Goal: Obtain resource: Obtain resource

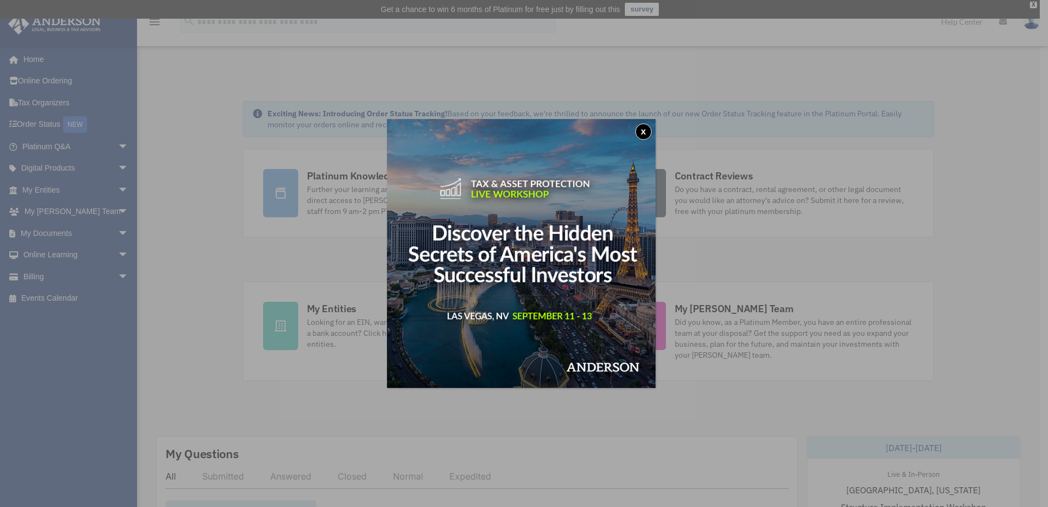
click at [644, 130] on button "x" at bounding box center [643, 131] width 16 height 16
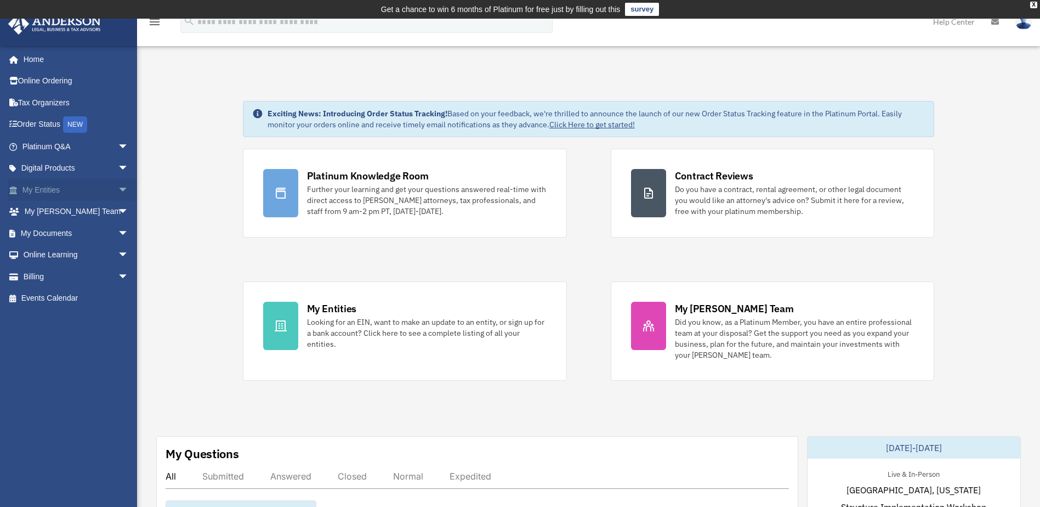
click at [118, 190] on span "arrow_drop_down" at bounding box center [129, 190] width 22 height 22
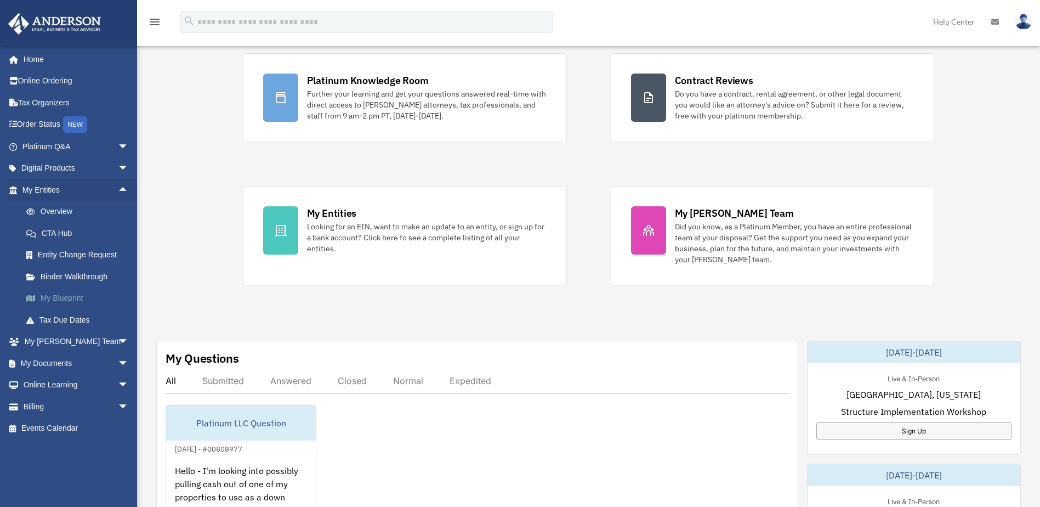
scroll to position [110, 0]
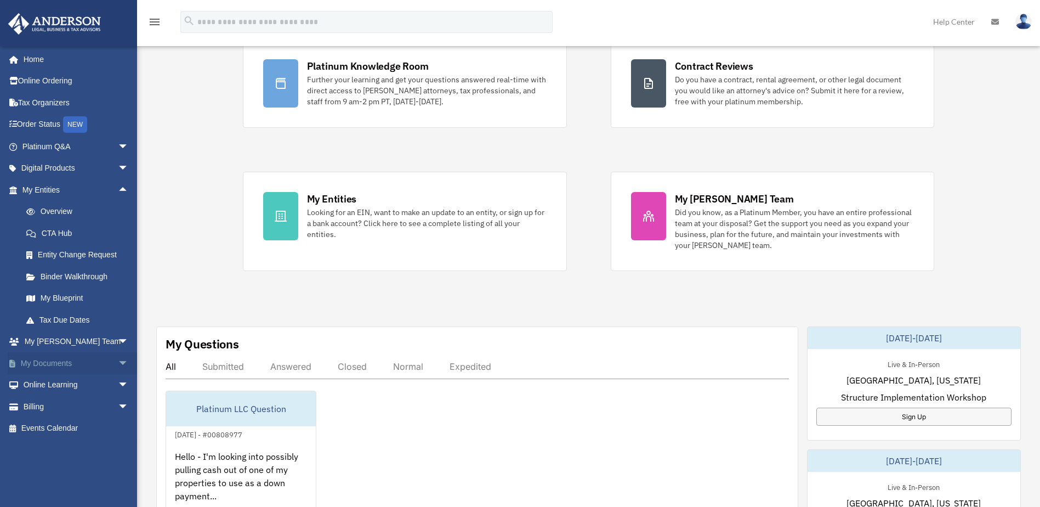
click at [118, 362] on span "arrow_drop_down" at bounding box center [129, 363] width 22 height 22
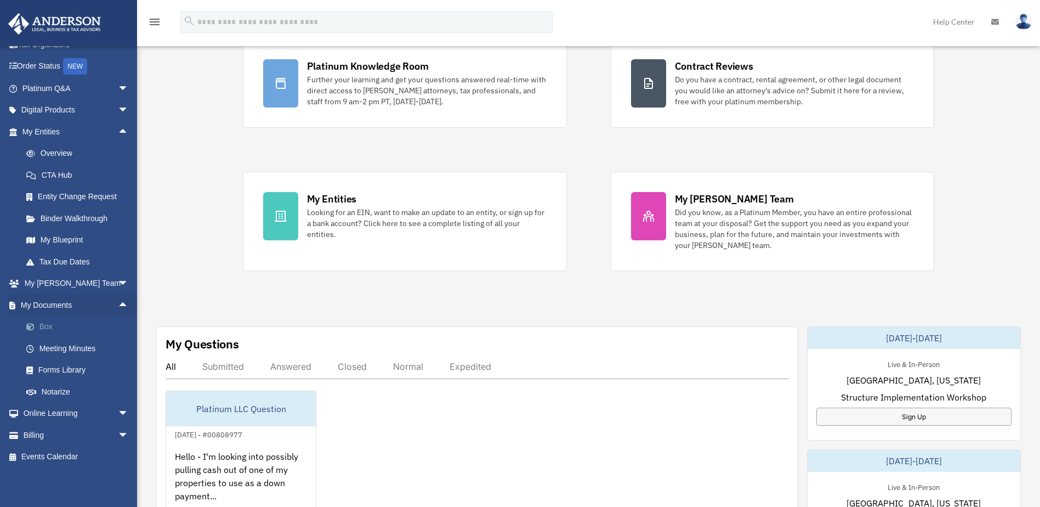
click at [48, 327] on link "Box" at bounding box center [80, 327] width 130 height 22
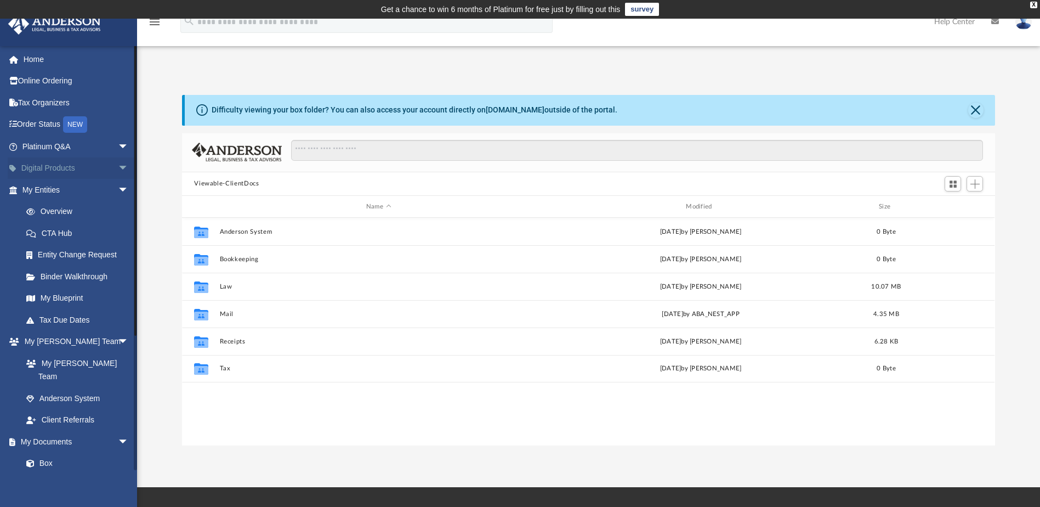
click at [118, 167] on span "arrow_drop_down" at bounding box center [129, 168] width 22 height 22
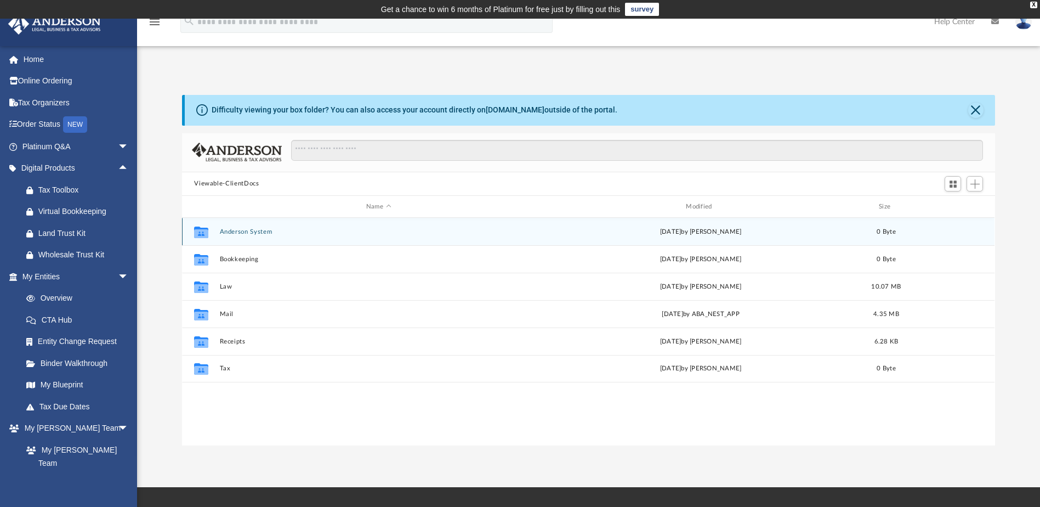
click at [234, 229] on button "Anderson System" at bounding box center [378, 231] width 317 height 7
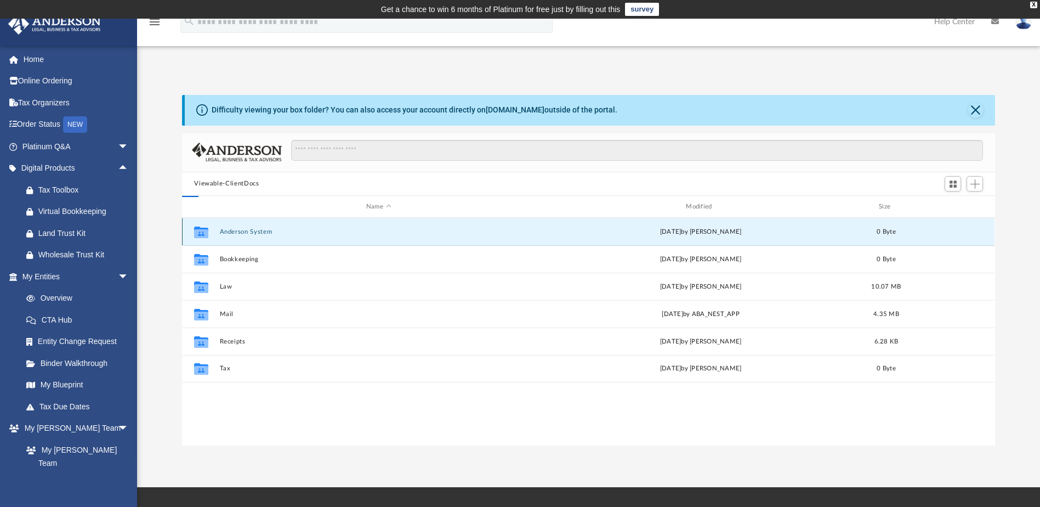
click at [236, 231] on button "Anderson System" at bounding box center [378, 231] width 317 height 7
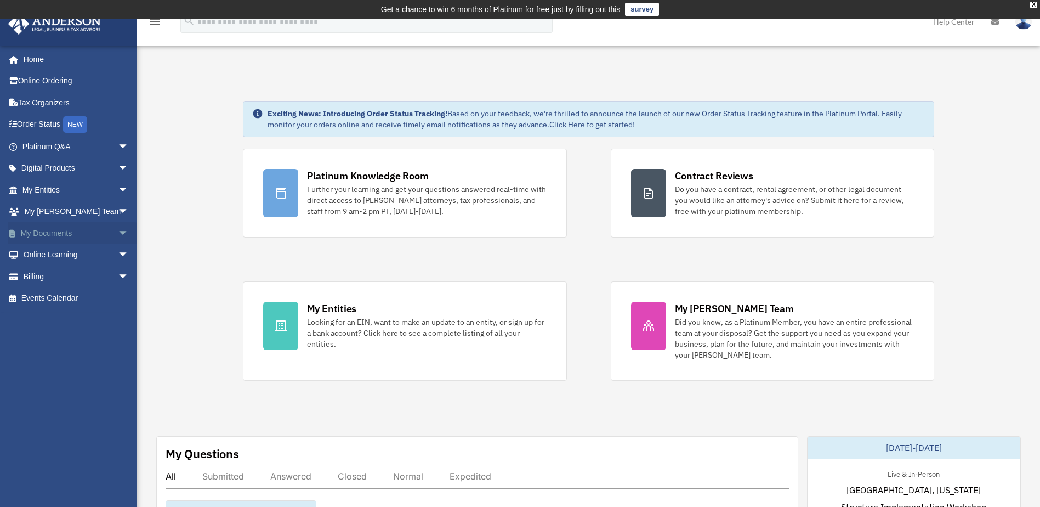
click at [47, 231] on link "My Documents arrow_drop_down" at bounding box center [77, 233] width 138 height 22
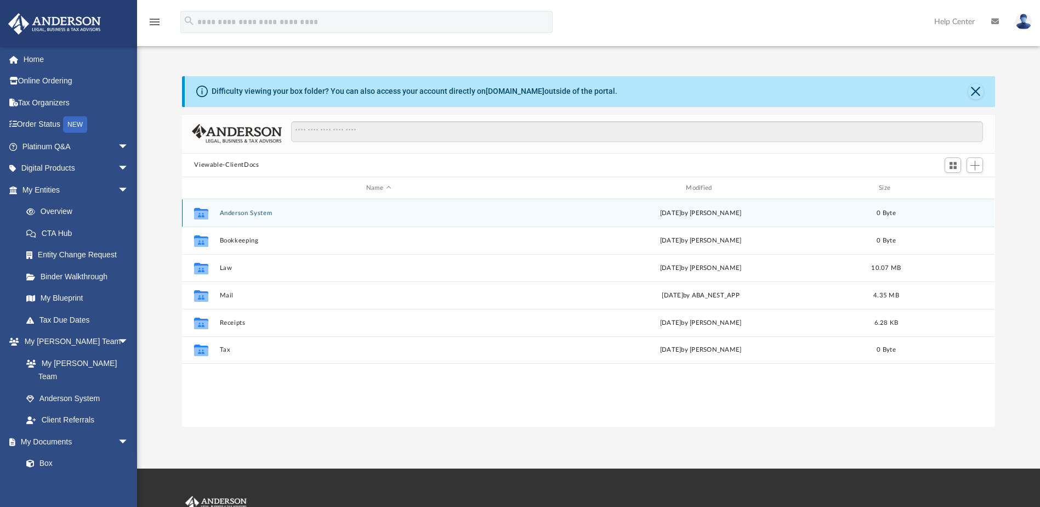
scroll to position [241, 805]
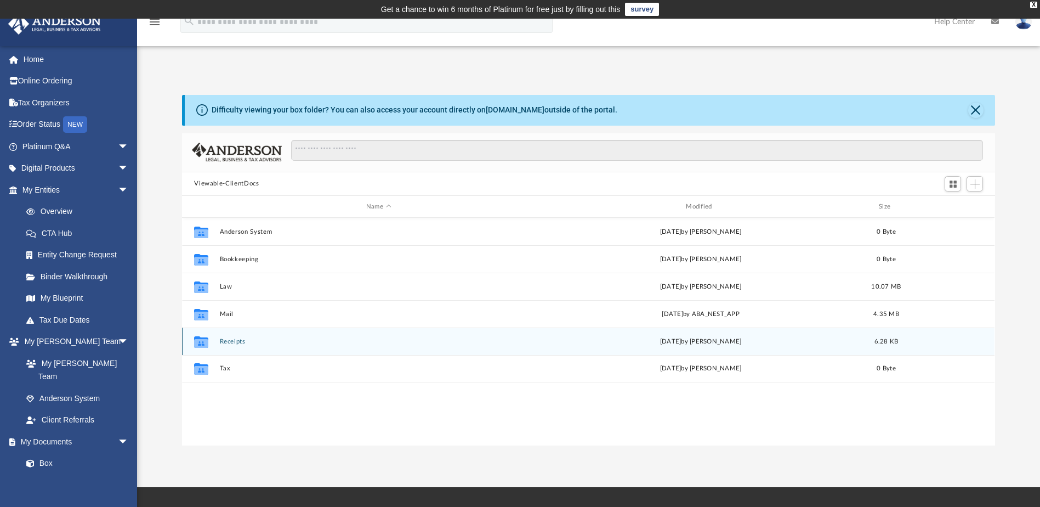
click at [229, 342] on button "Receipts" at bounding box center [378, 341] width 317 height 7
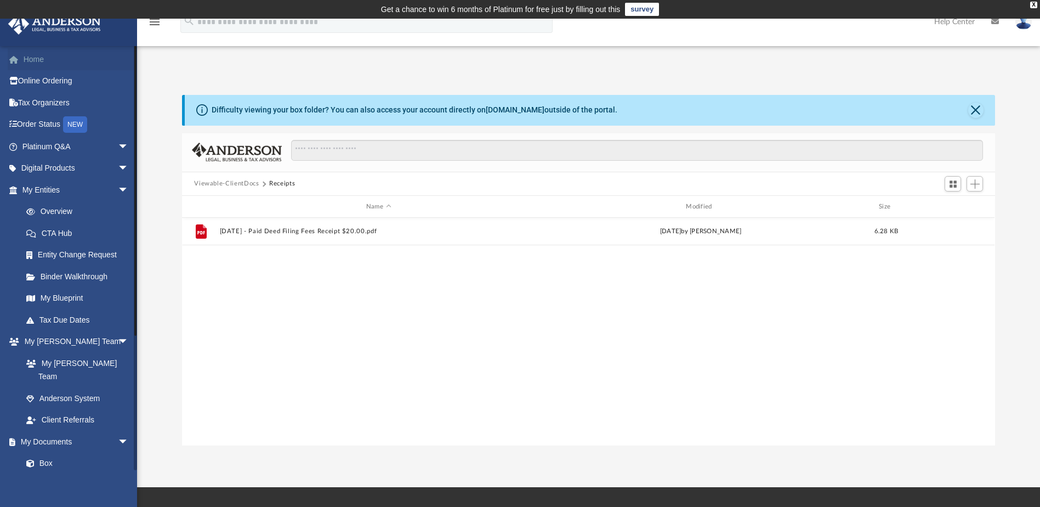
click at [30, 58] on link "Home" at bounding box center [77, 59] width 138 height 22
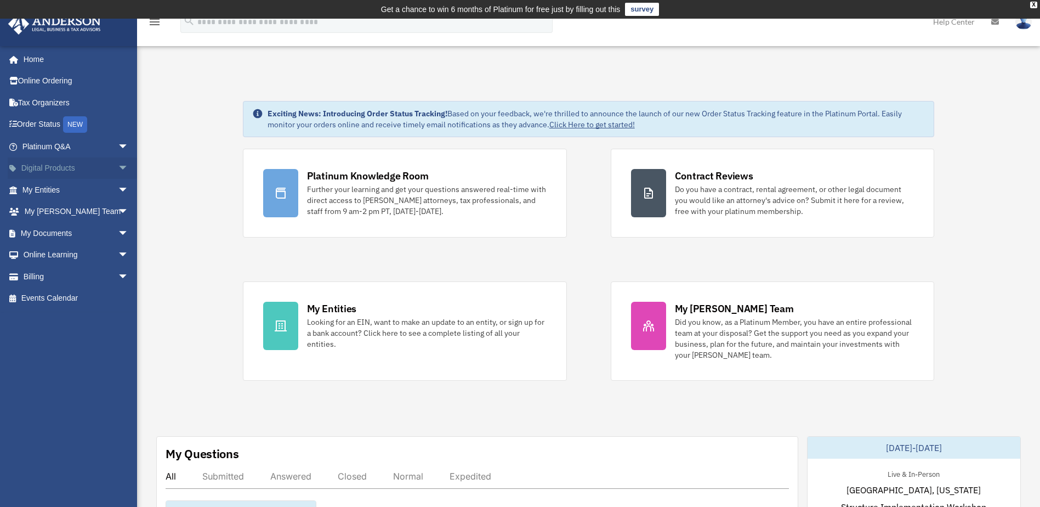
click at [118, 167] on span "arrow_drop_down" at bounding box center [129, 168] width 22 height 22
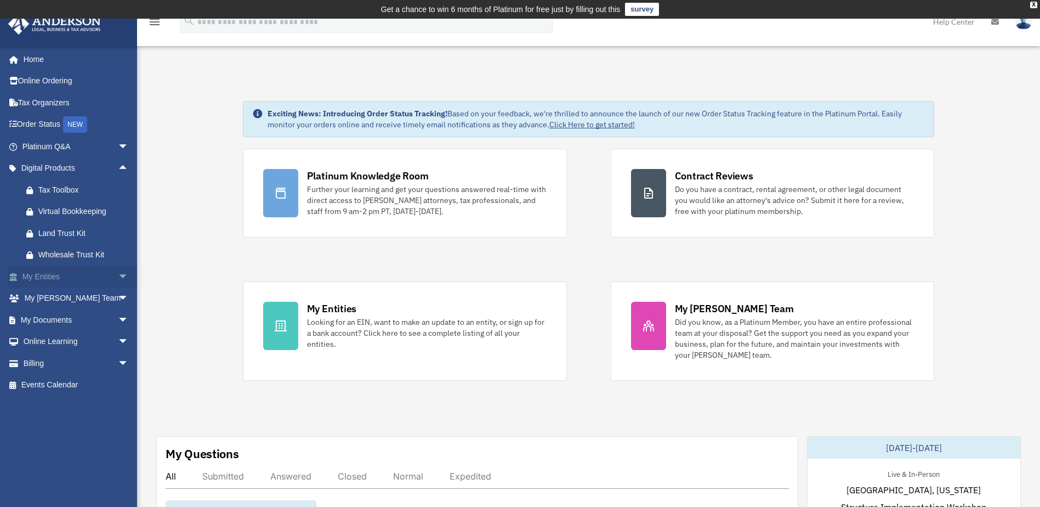
click at [118, 275] on span "arrow_drop_down" at bounding box center [129, 276] width 22 height 22
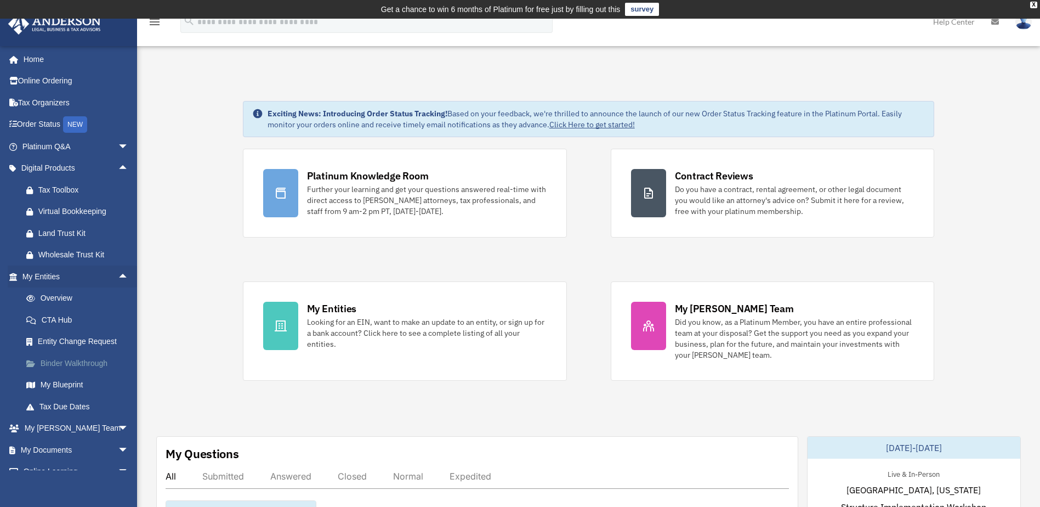
click at [61, 362] on link "Binder Walkthrough" at bounding box center [80, 363] width 130 height 22
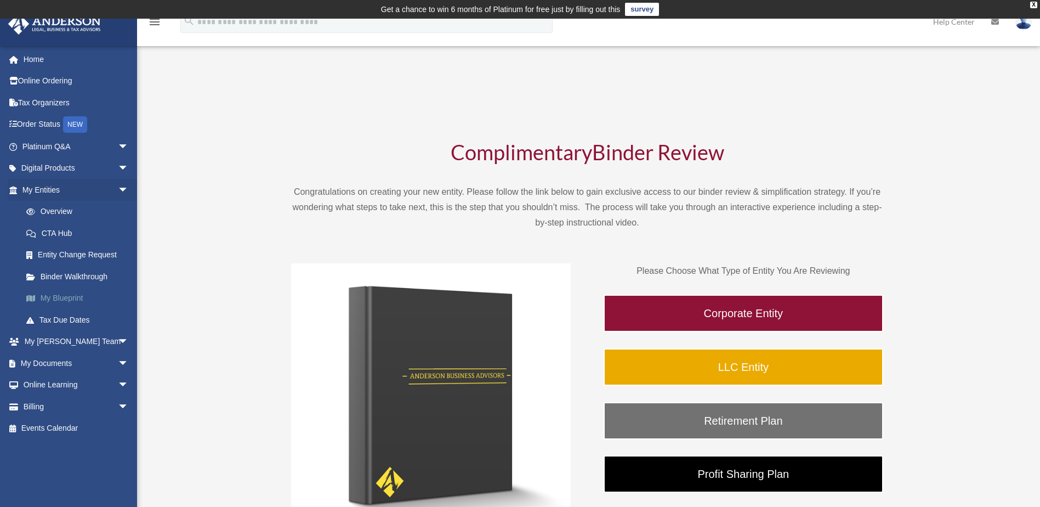
click at [56, 295] on link "My Blueprint" at bounding box center [80, 298] width 130 height 22
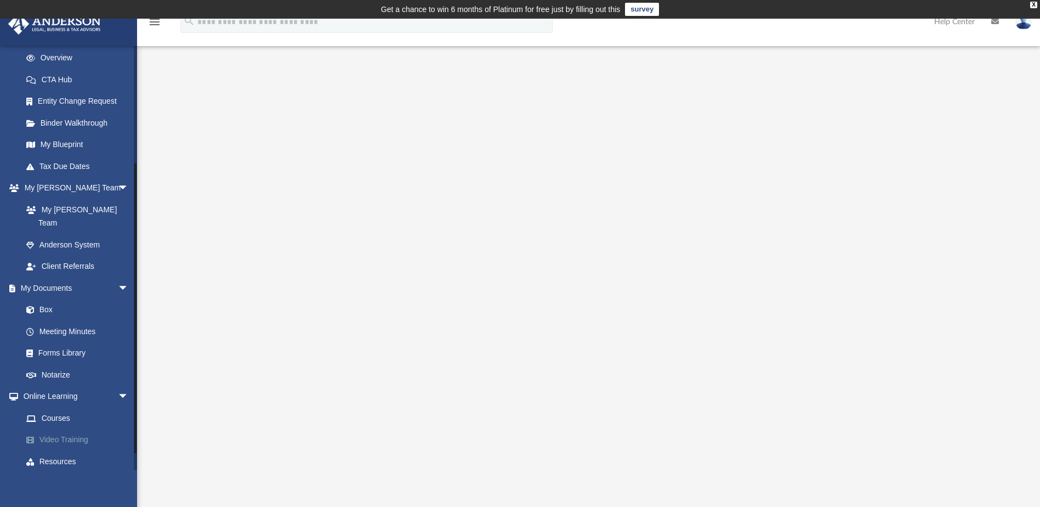
scroll to position [164, 0]
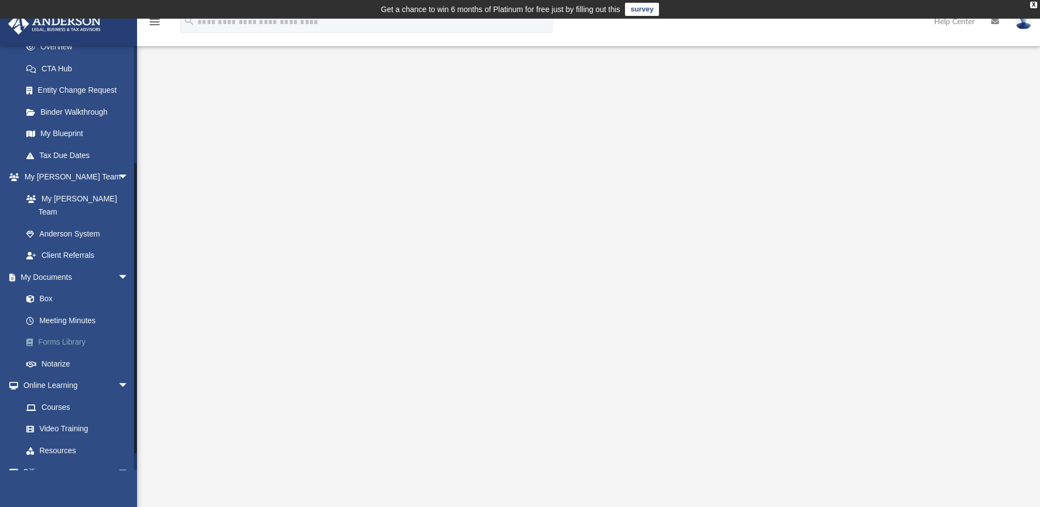
click at [44, 331] on link "Forms Library" at bounding box center [80, 342] width 130 height 22
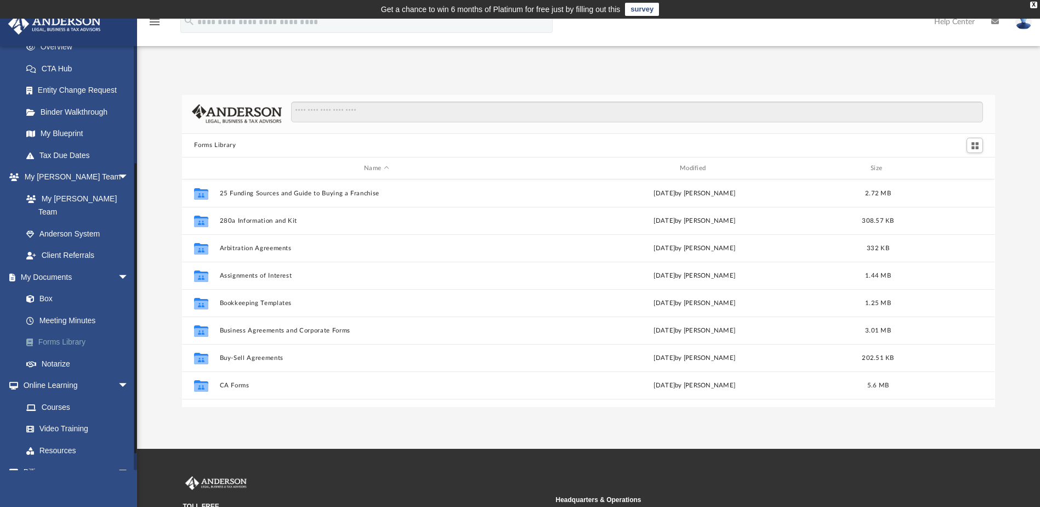
scroll to position [241, 805]
click at [54, 309] on link "Meeting Minutes" at bounding box center [80, 320] width 130 height 22
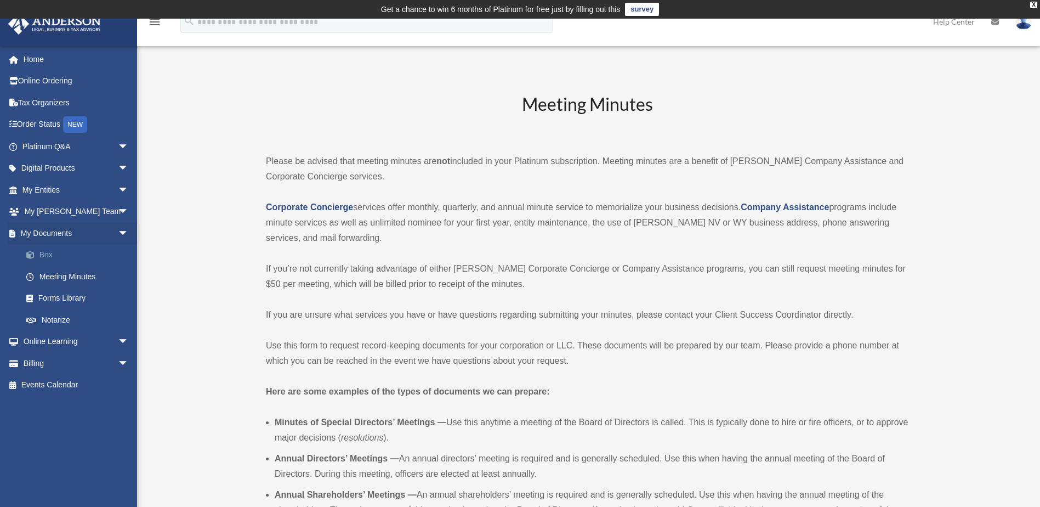
click at [43, 250] on link "Box" at bounding box center [80, 255] width 130 height 22
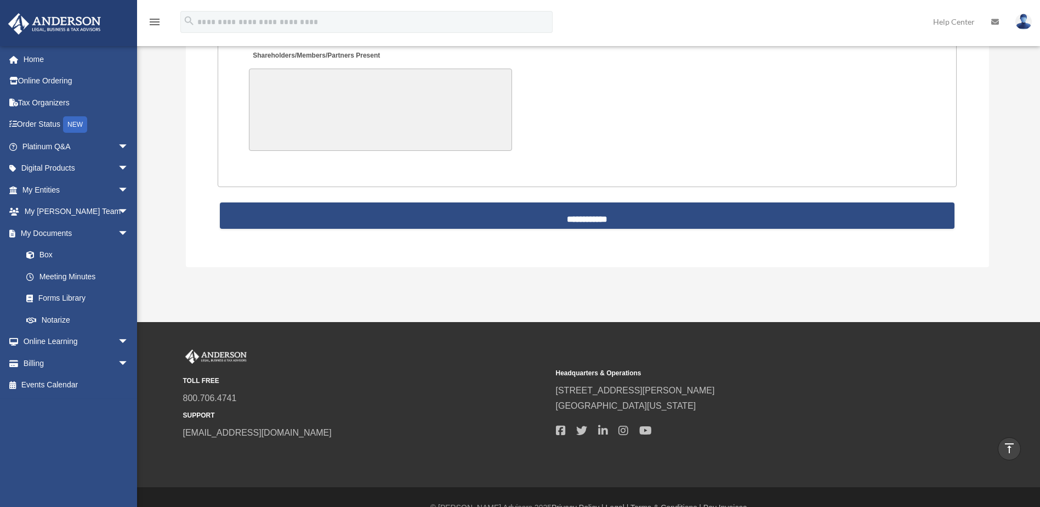
scroll to position [2438, 0]
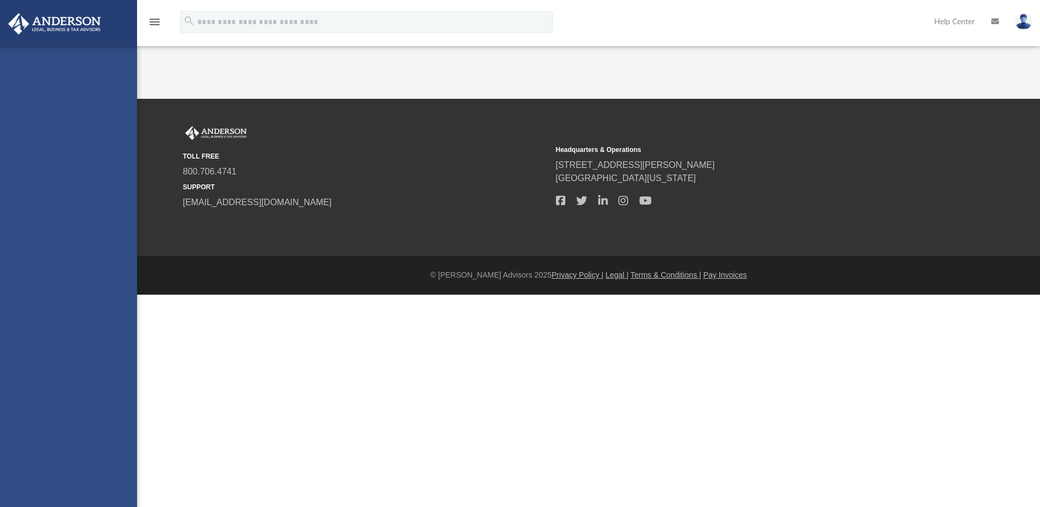
drag, startPoint x: 0, startPoint y: 0, endPoint x: 46, endPoint y: 252, distance: 256.2
click at [46, 252] on link "Entity Change Request" at bounding box center [76, 255] width 122 height 22
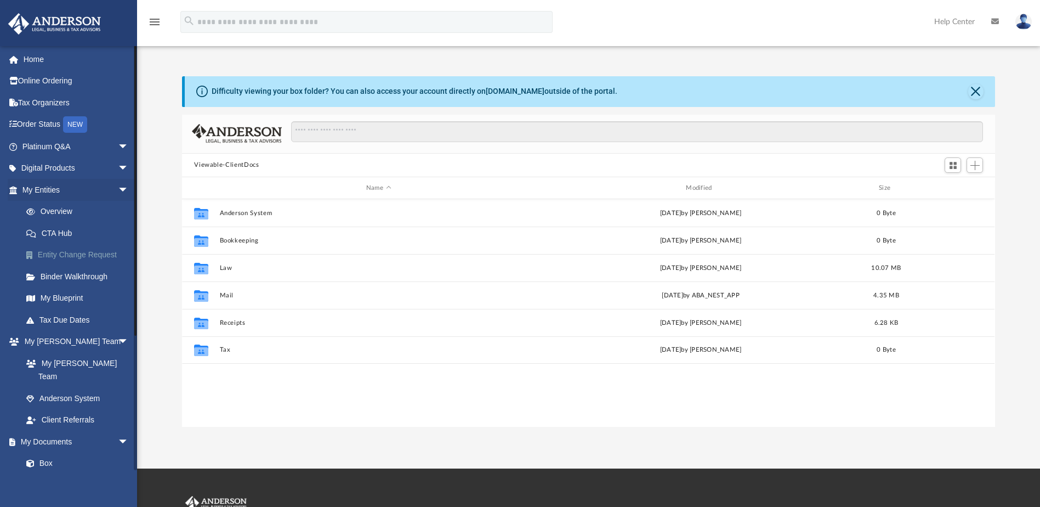
scroll to position [241, 805]
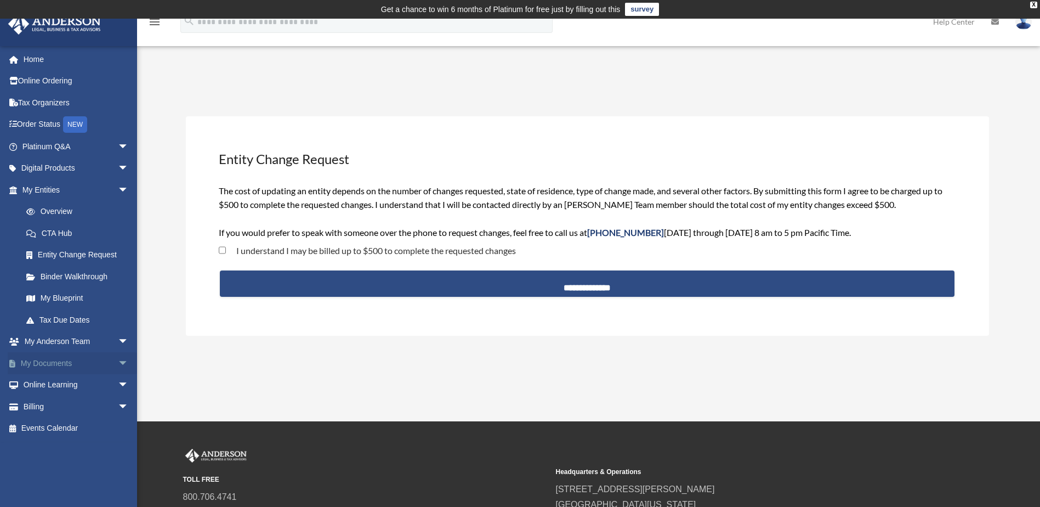
click at [118, 361] on span "arrow_drop_down" at bounding box center [129, 363] width 22 height 22
click at [43, 382] on link "Box" at bounding box center [80, 385] width 130 height 22
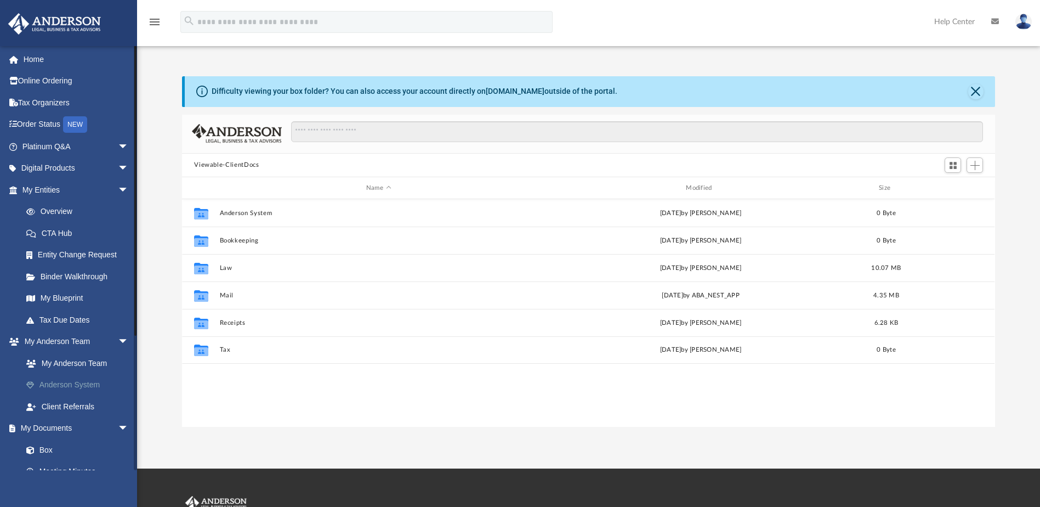
scroll to position [241, 805]
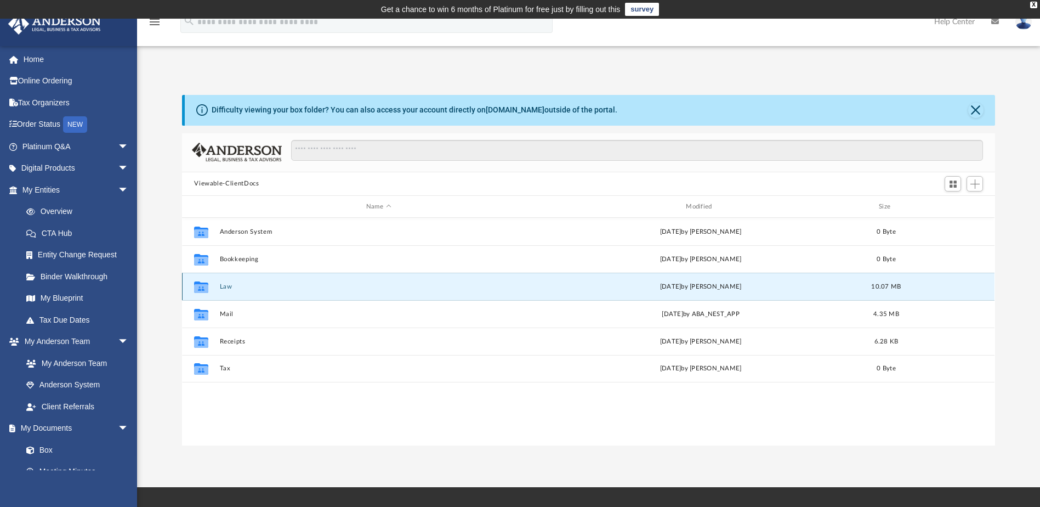
click at [220, 287] on button "Law" at bounding box center [378, 286] width 317 height 7
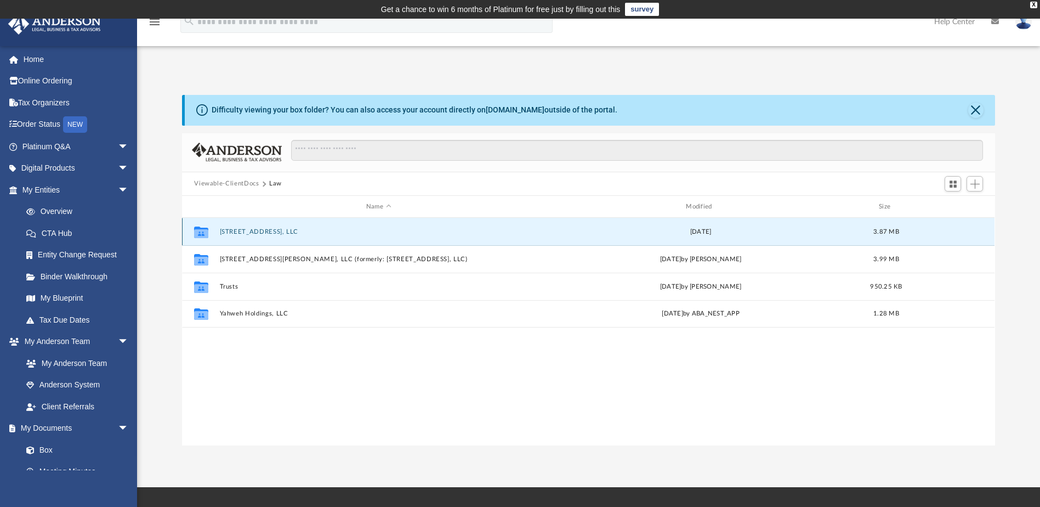
click at [238, 231] on button "[STREET_ADDRESS], LLC" at bounding box center [378, 231] width 317 height 7
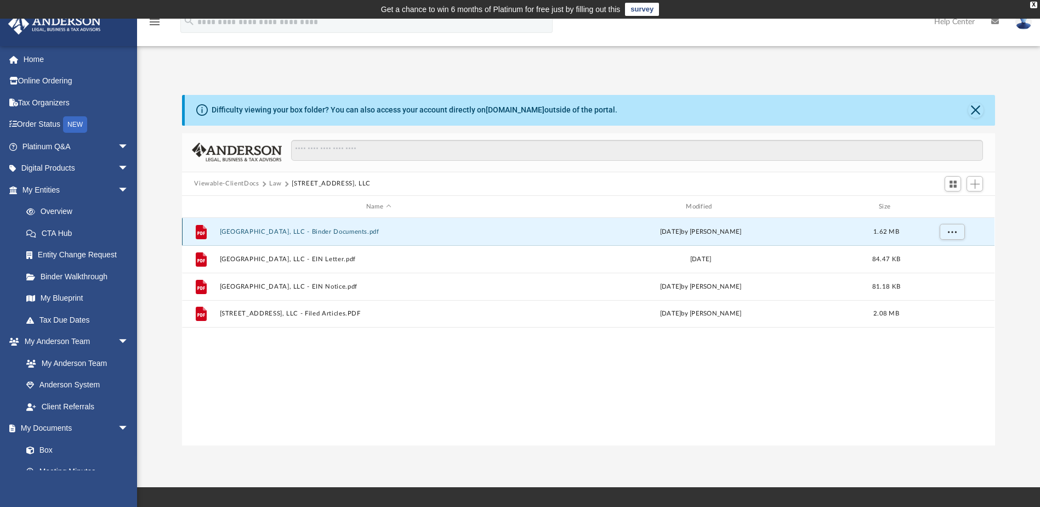
click at [261, 231] on button "[GEOGRAPHIC_DATA], LLC - Binder Documents.pdf" at bounding box center [378, 231] width 317 height 7
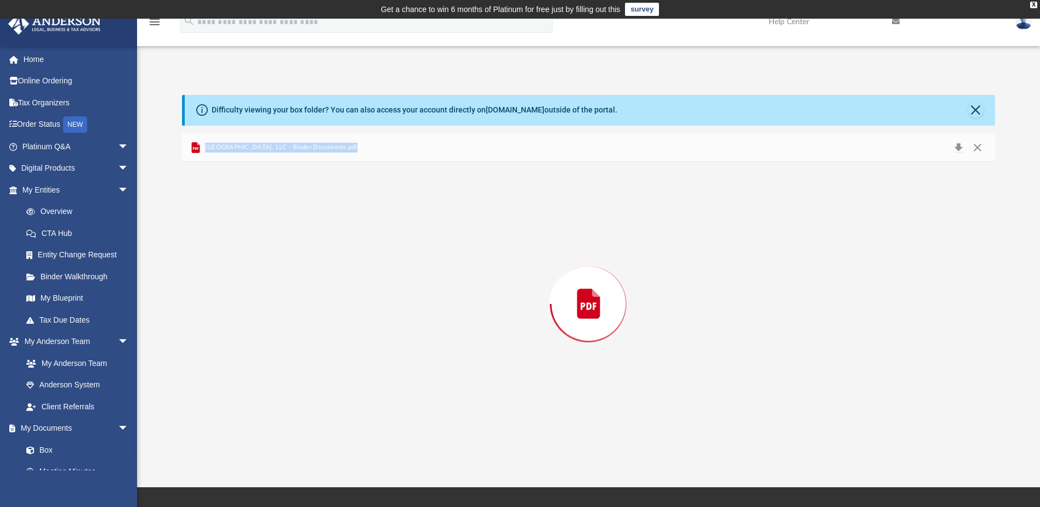
click at [261, 231] on div "Preview" at bounding box center [588, 303] width 812 height 283
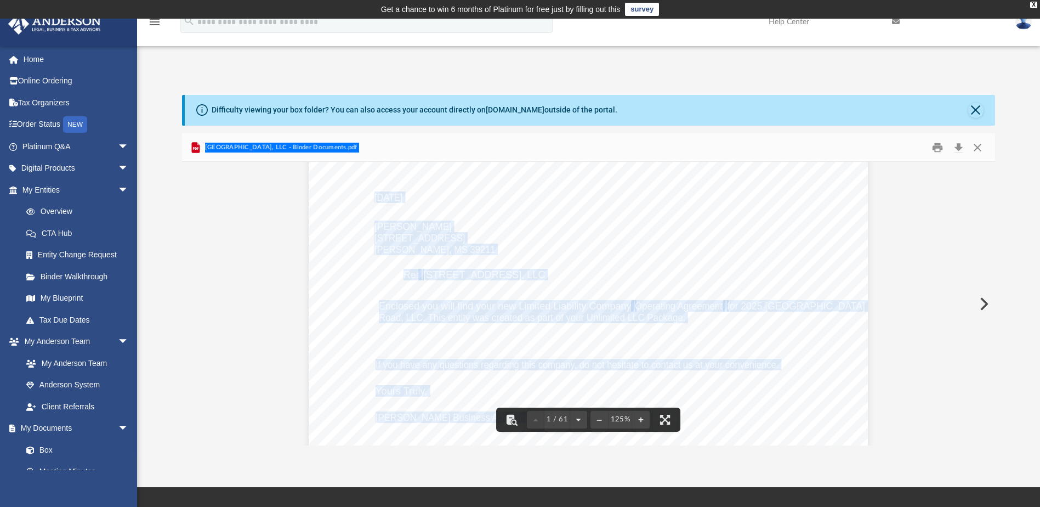
scroll to position [110, 0]
